Goal: Task Accomplishment & Management: Manage account settings

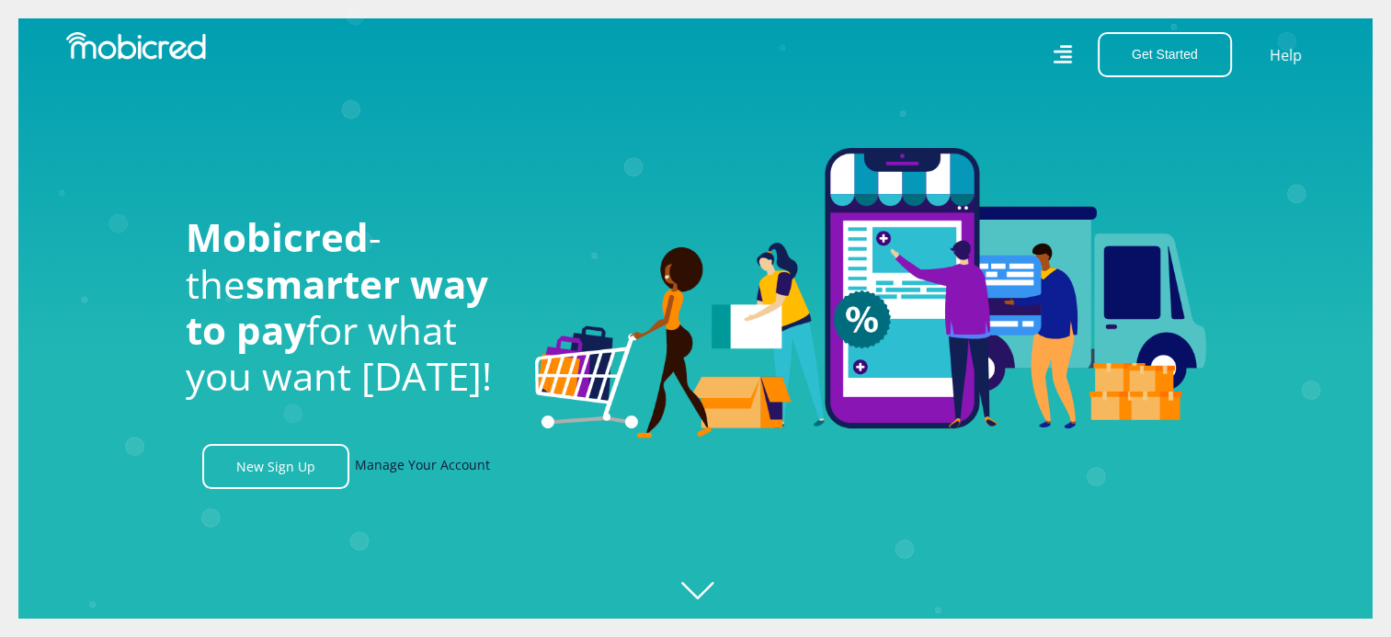
click at [398, 467] on link "Manage Your Account" at bounding box center [422, 466] width 135 height 45
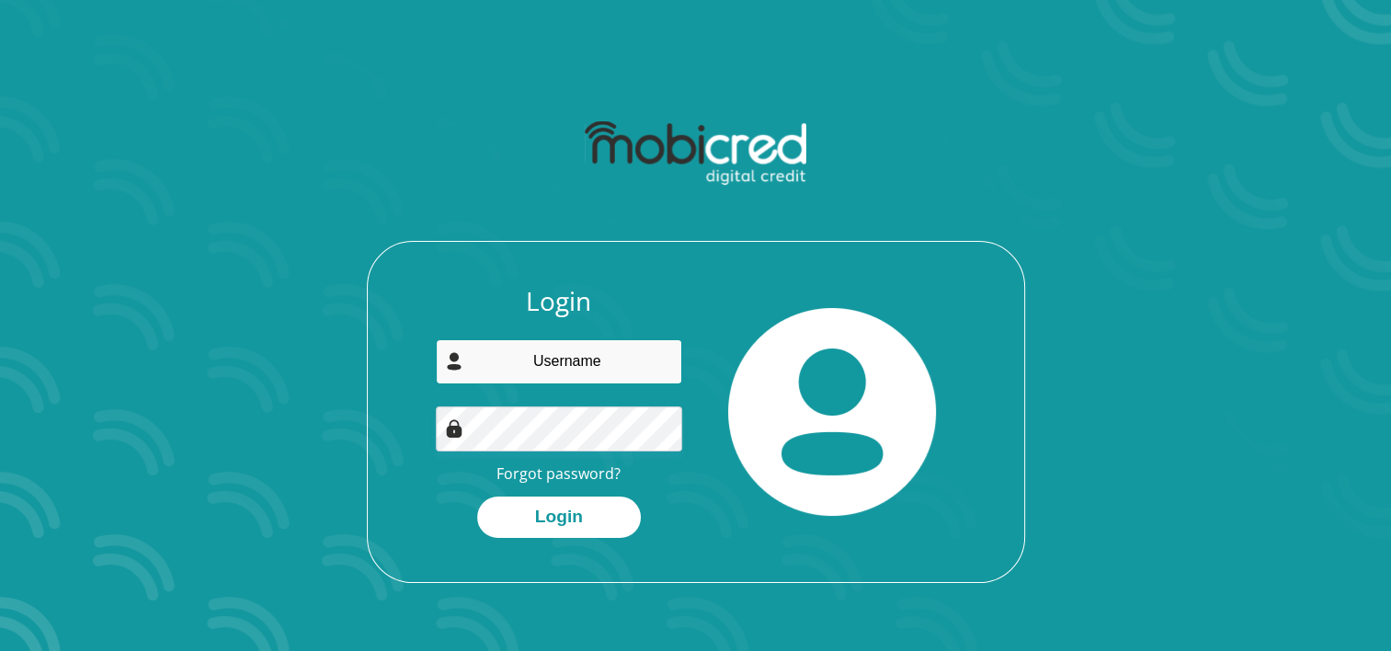
click at [592, 369] on input "email" at bounding box center [559, 361] width 246 height 45
type input "dietjiesdaaitjies2023@gmail.com"
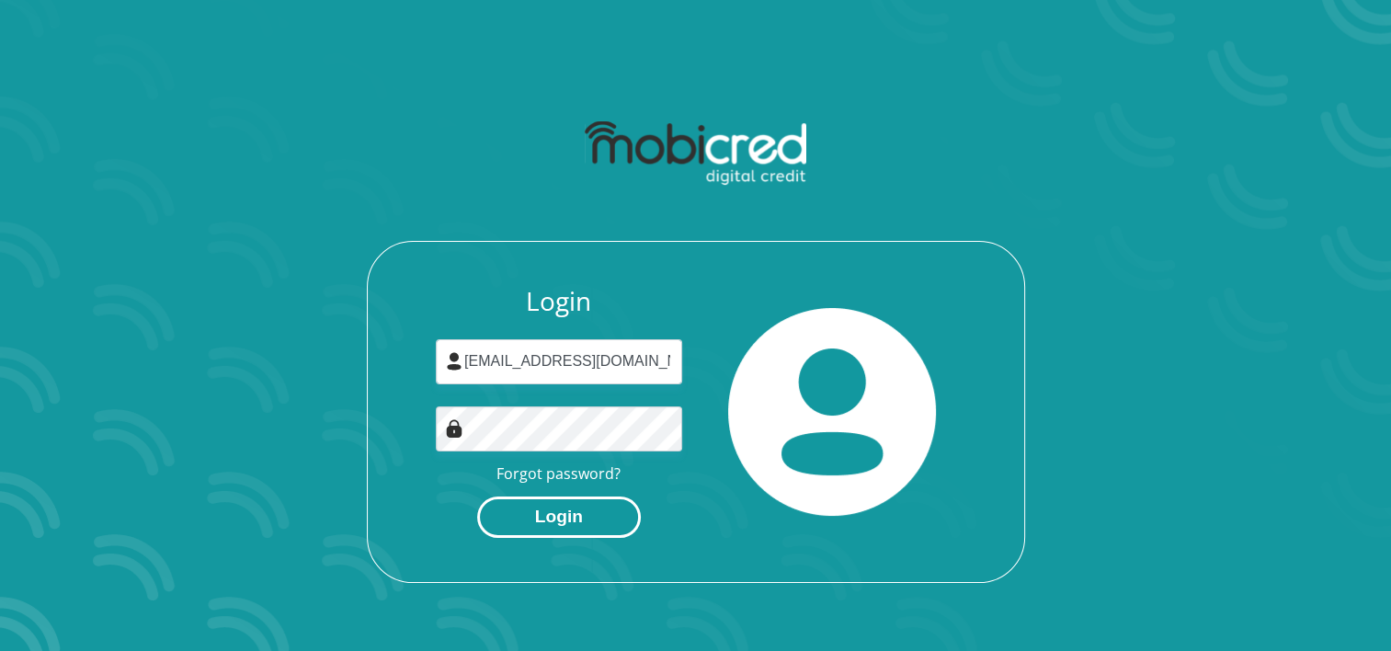
click at [556, 526] on button "Login" at bounding box center [559, 516] width 164 height 41
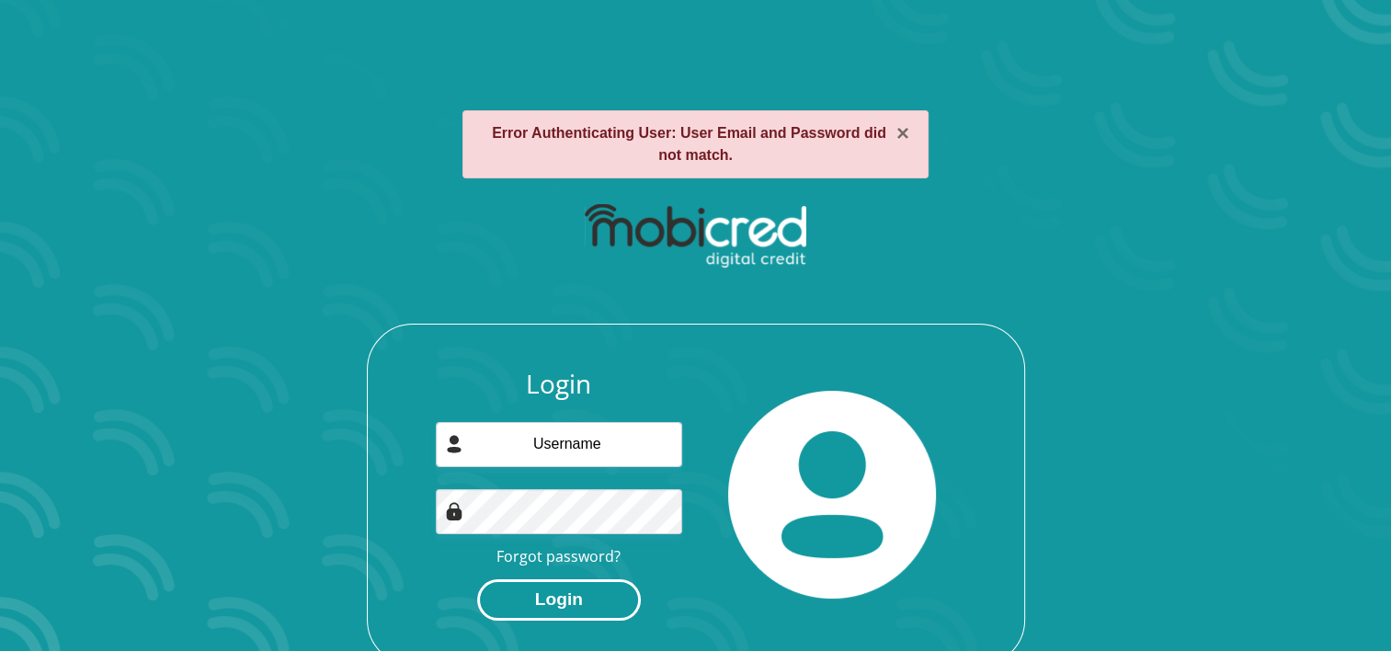
click at [583, 597] on button "Login" at bounding box center [559, 599] width 164 height 41
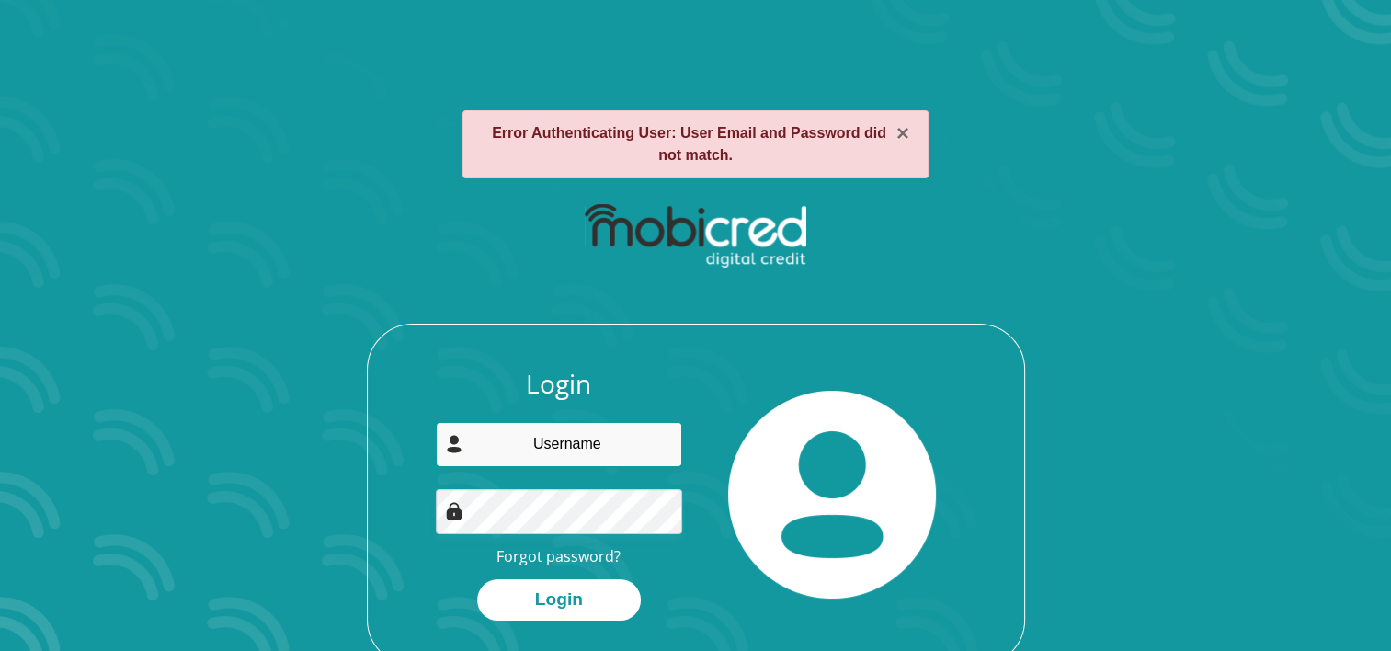
click at [618, 426] on input "email" at bounding box center [559, 444] width 246 height 45
type input "dietjiesdaaitjies2023@gmail.com"
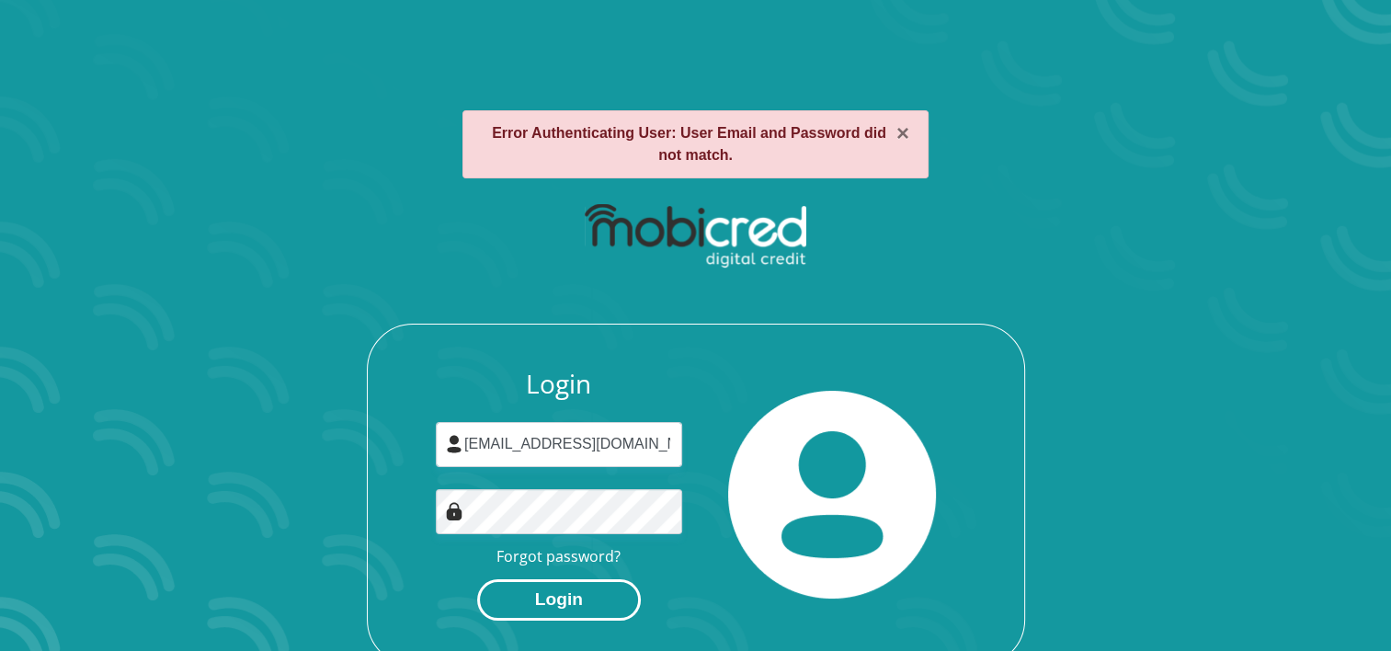
click at [543, 596] on button "Login" at bounding box center [559, 599] width 164 height 41
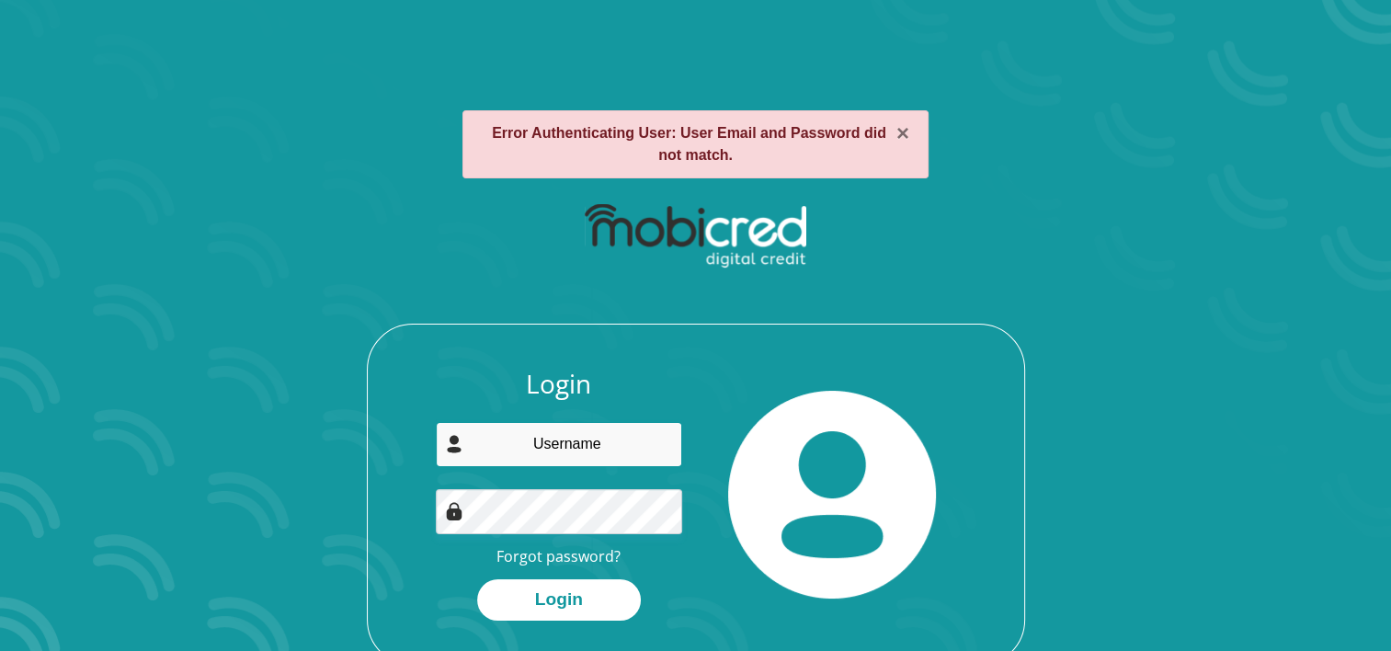
click at [557, 444] on input "email" at bounding box center [559, 444] width 246 height 45
type input "dietjiesdaaitjies2023@gmail.com"
click at [592, 555] on link "Forgot password?" at bounding box center [558, 556] width 124 height 20
